Goal: Task Accomplishment & Management: Manage account settings

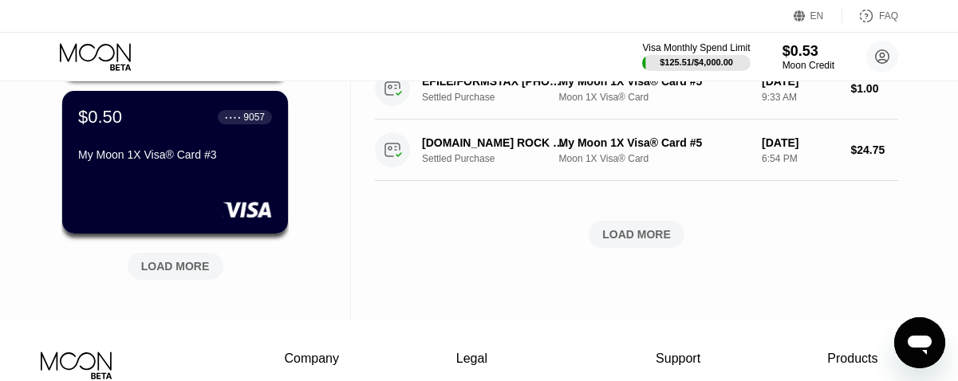
scroll to position [787, 0]
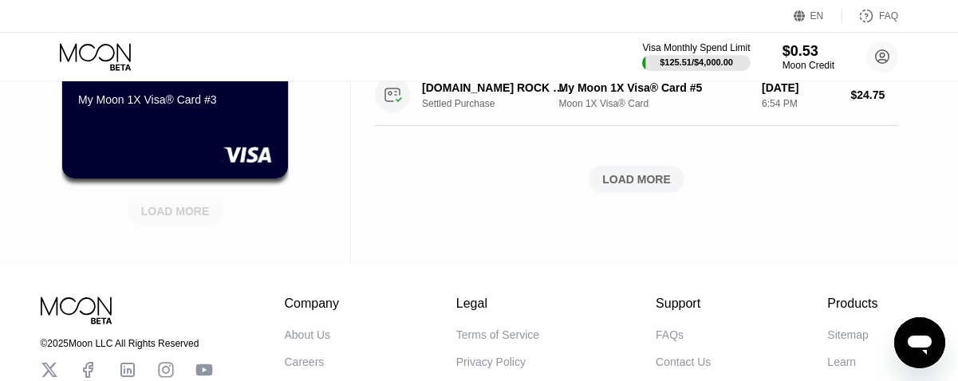
click at [184, 217] on div "LOAD MORE" at bounding box center [175, 211] width 69 height 14
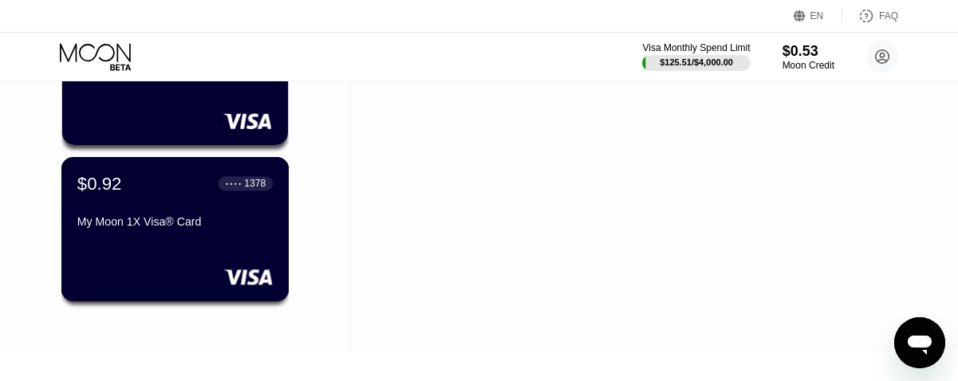
scroll to position [1003, 0]
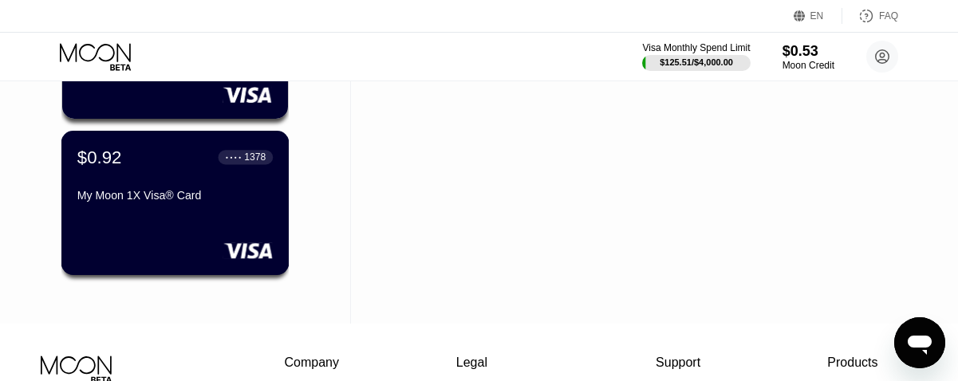
click at [177, 202] on div "My Moon 1X Visa® Card" at bounding box center [174, 195] width 195 height 13
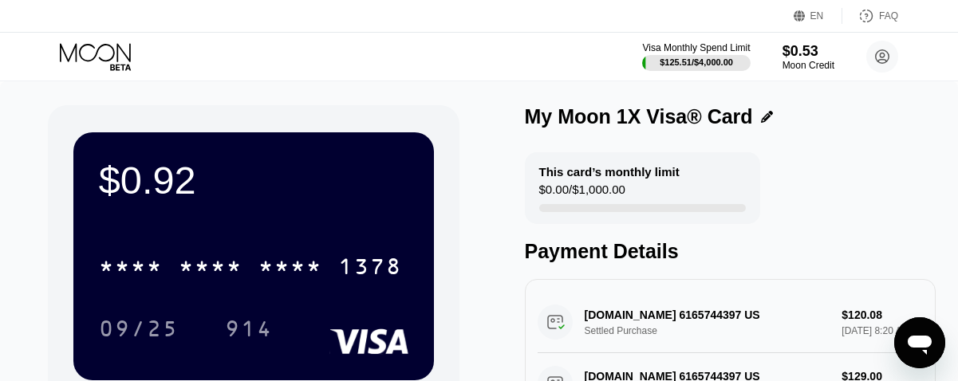
click at [118, 52] on icon at bounding box center [95, 52] width 71 height 18
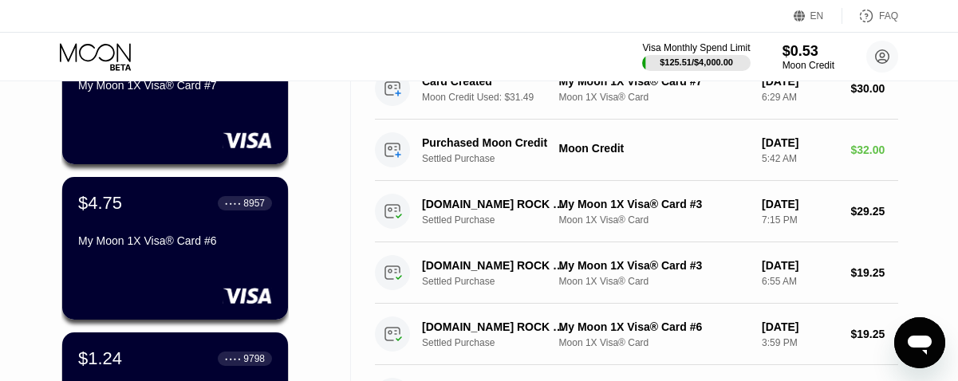
scroll to position [180, 0]
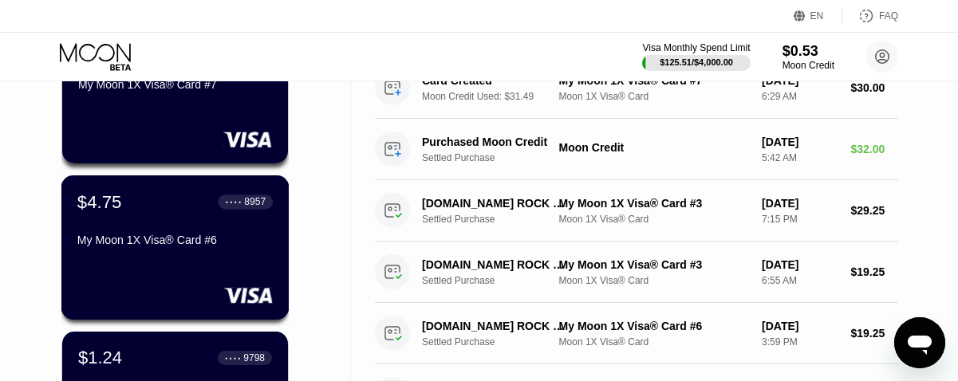
click at [171, 246] on div "My Moon 1X Visa® Card #6" at bounding box center [174, 240] width 195 height 13
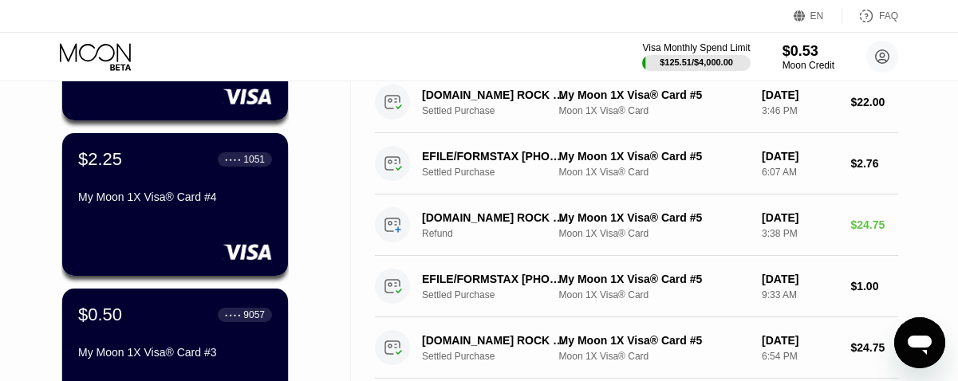
scroll to position [542, 0]
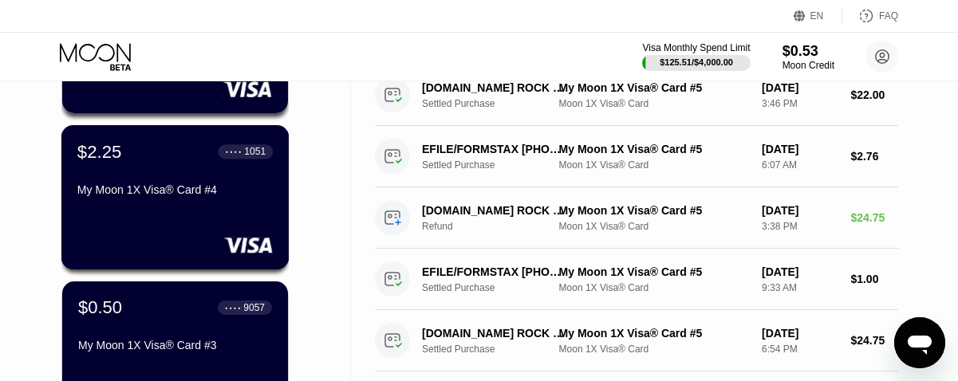
click at [172, 189] on div "My Moon 1X Visa® Card #4" at bounding box center [174, 189] width 195 height 13
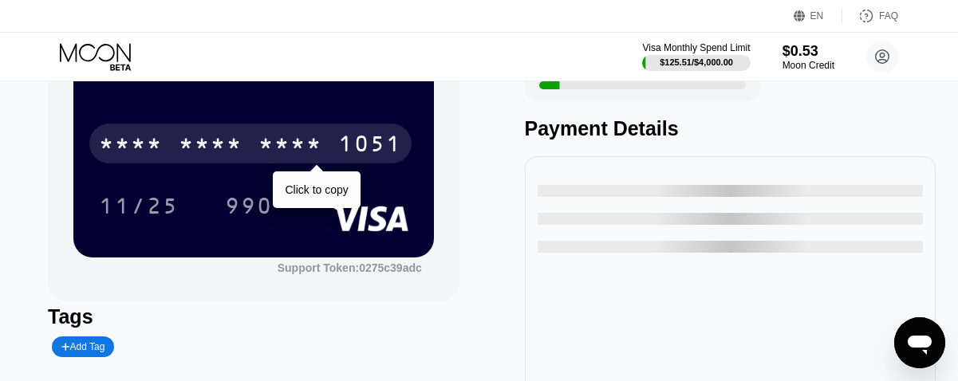
scroll to position [125, 0]
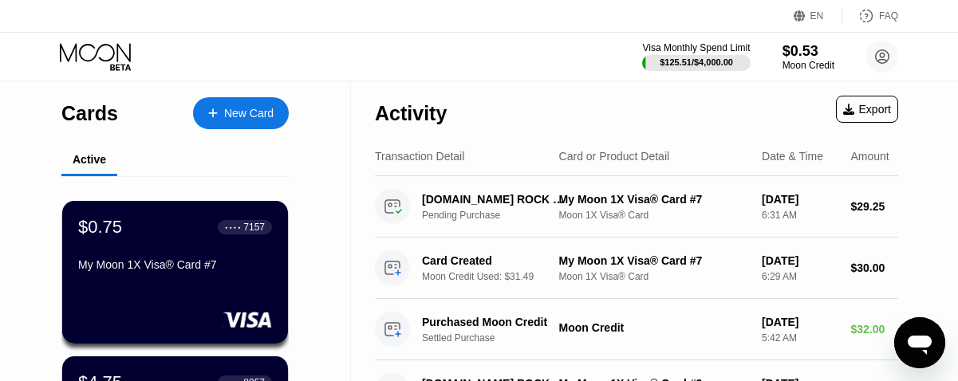
scroll to position [20, 0]
